Goal: Information Seeking & Learning: Learn about a topic

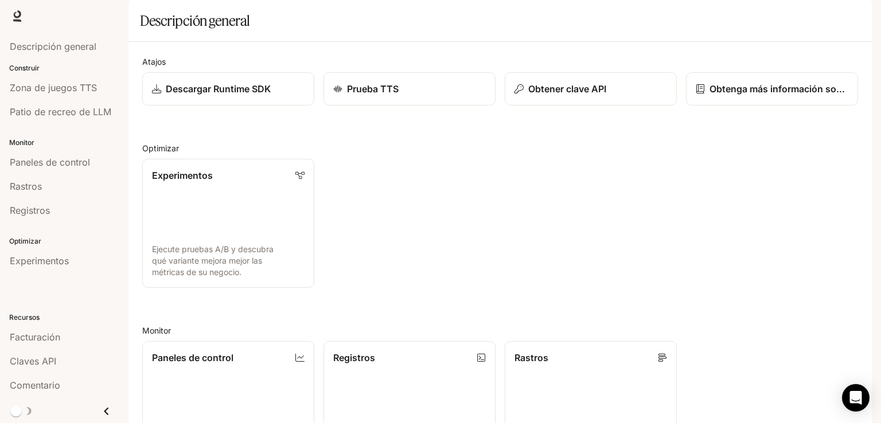
click at [699, 237] on div "Experimentos Ejecute pruebas A/B y descubra qué variante mejora mejor las métri…" at bounding box center [495, 219] width 725 height 138
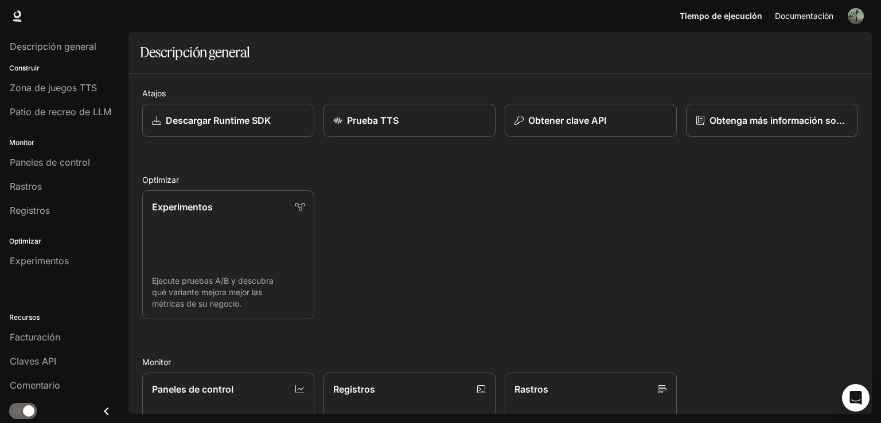
click at [819, 15] on font "Documentación" at bounding box center [804, 16] width 58 height 10
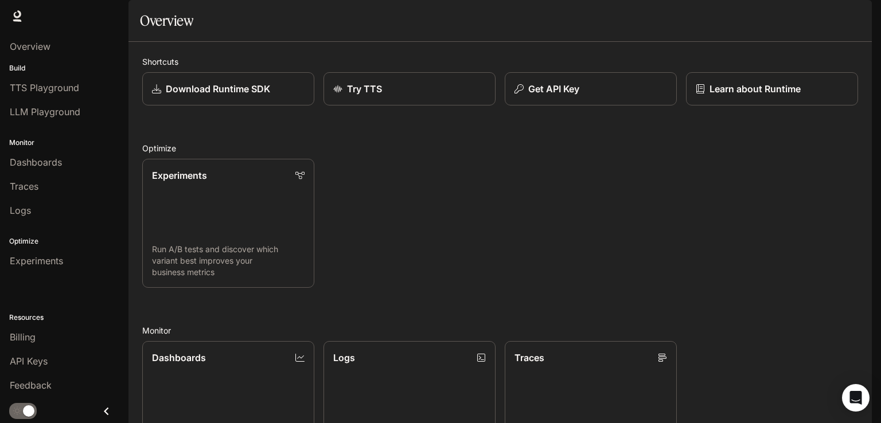
click at [784, 24] on link "Documentation Documentation" at bounding box center [804, 16] width 70 height 23
click at [32, 42] on span "Overview" at bounding box center [30, 47] width 41 height 14
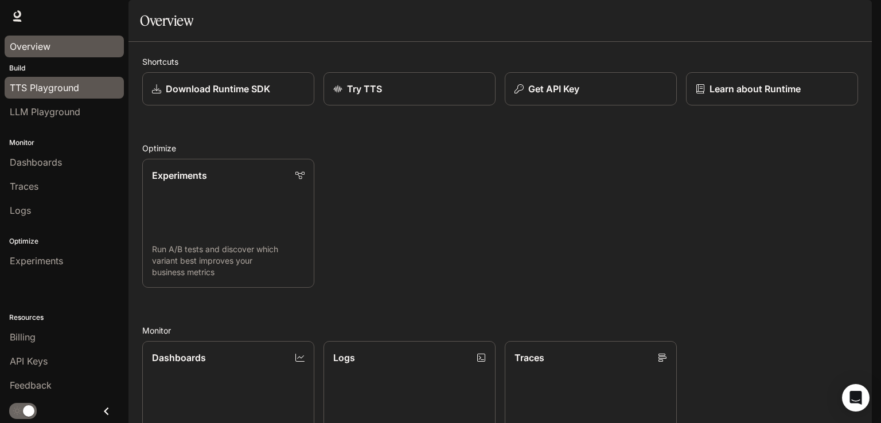
click at [53, 87] on span "TTS Playground" at bounding box center [44, 88] width 69 height 14
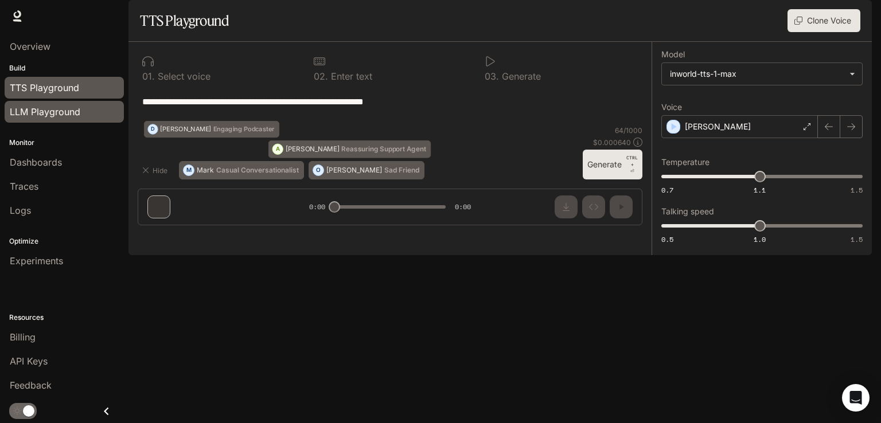
click at [57, 111] on span "LLM Playground" at bounding box center [45, 112] width 71 height 14
